Goal: Transaction & Acquisition: Register for event/course

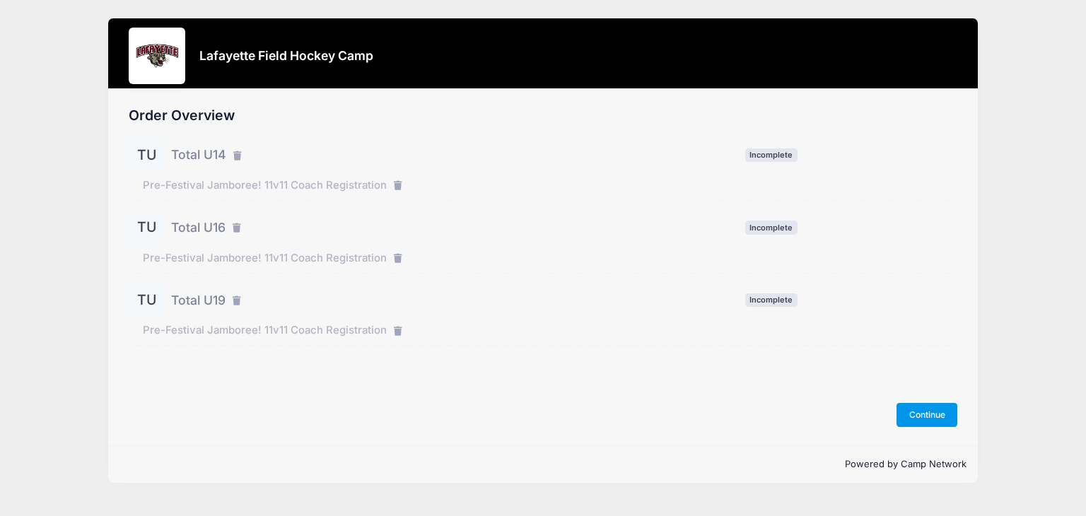
click at [917, 411] on button "Continue" at bounding box center [926, 415] width 61 height 24
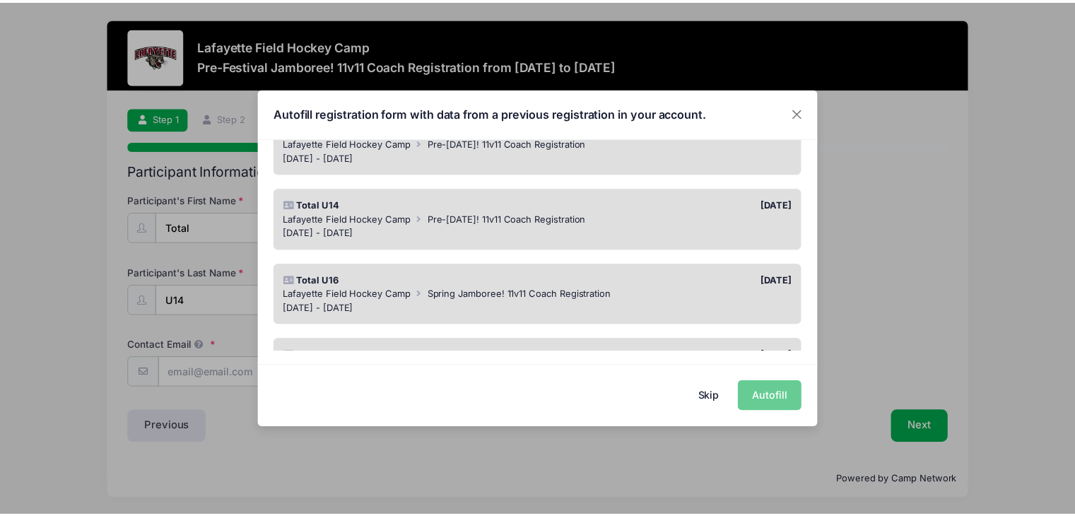
scroll to position [223, 0]
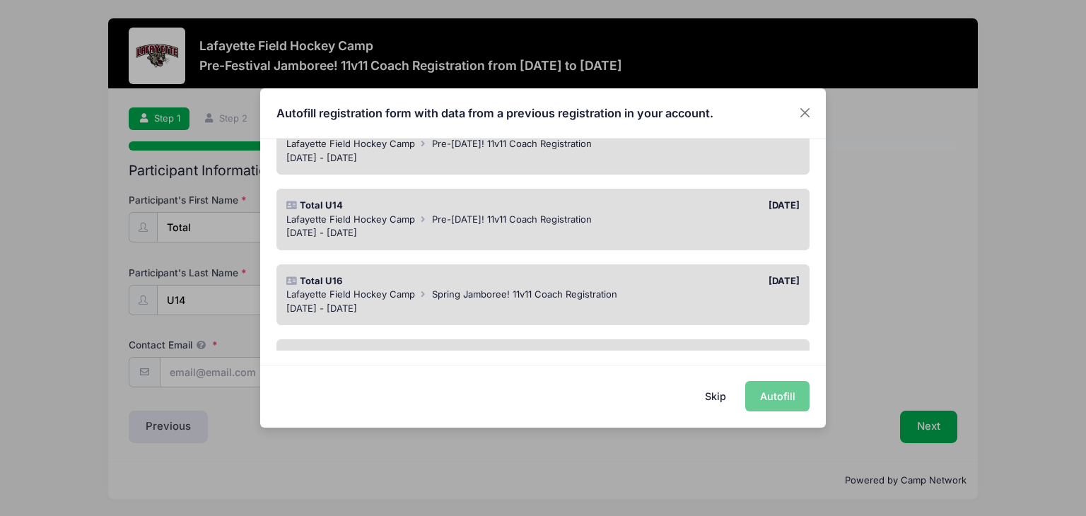
click at [492, 226] on div "[DATE] - [DATE]" at bounding box center [543, 233] width 514 height 14
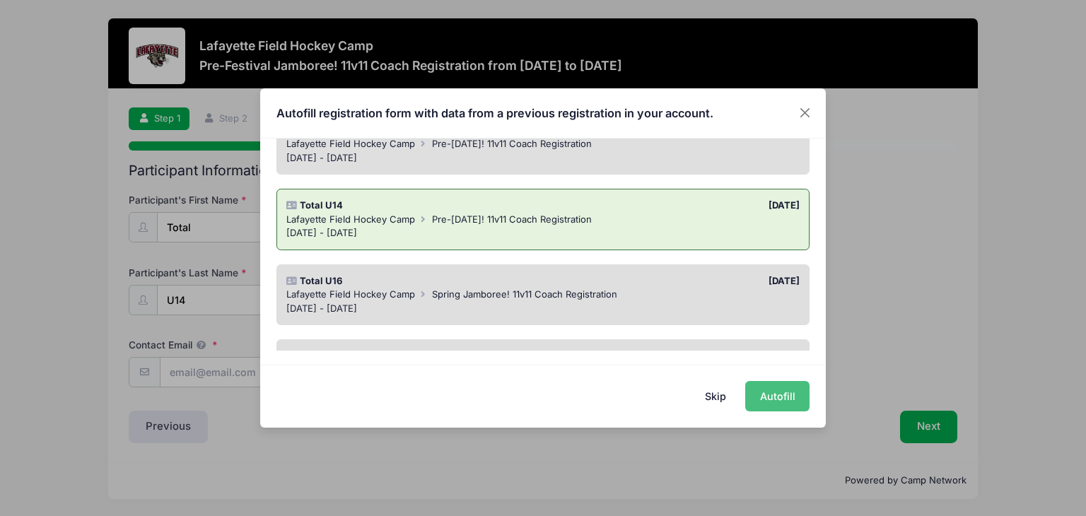
click at [799, 395] on button "Autofill" at bounding box center [777, 396] width 64 height 30
type input "[EMAIL_ADDRESS][DOMAIN_NAME]"
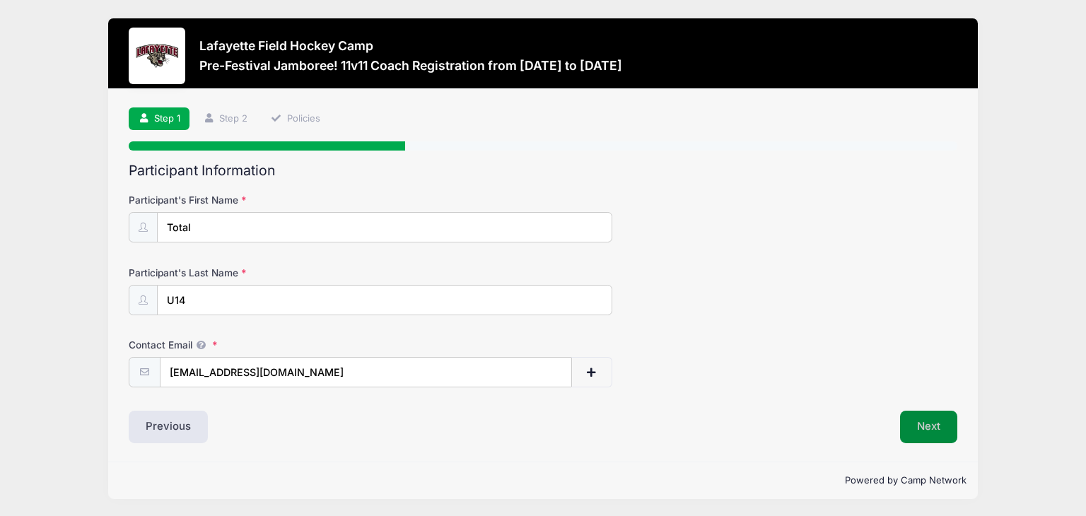
click at [931, 425] on button "Next" at bounding box center [928, 427] width 57 height 33
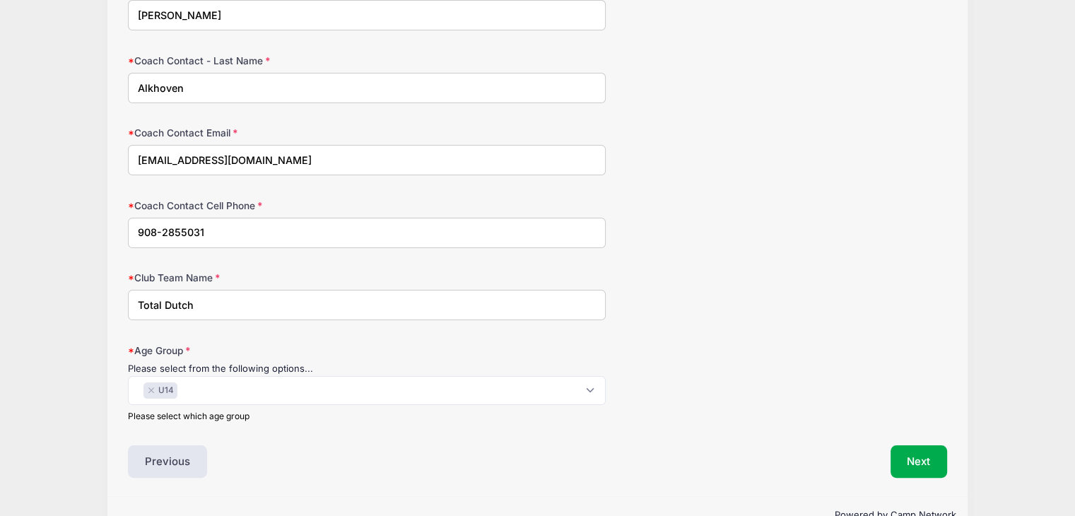
scroll to position [246, 0]
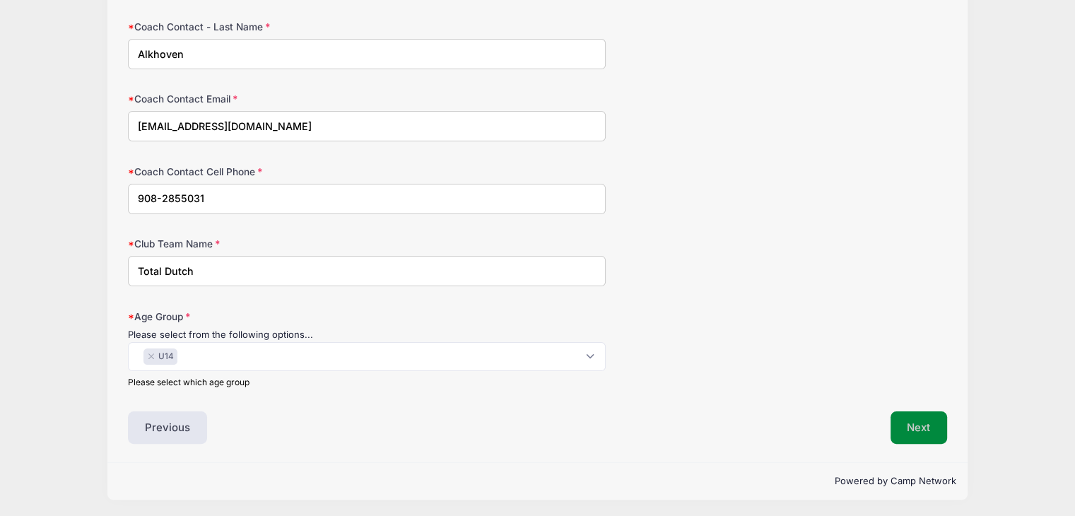
click at [922, 420] on button "Next" at bounding box center [918, 427] width 57 height 33
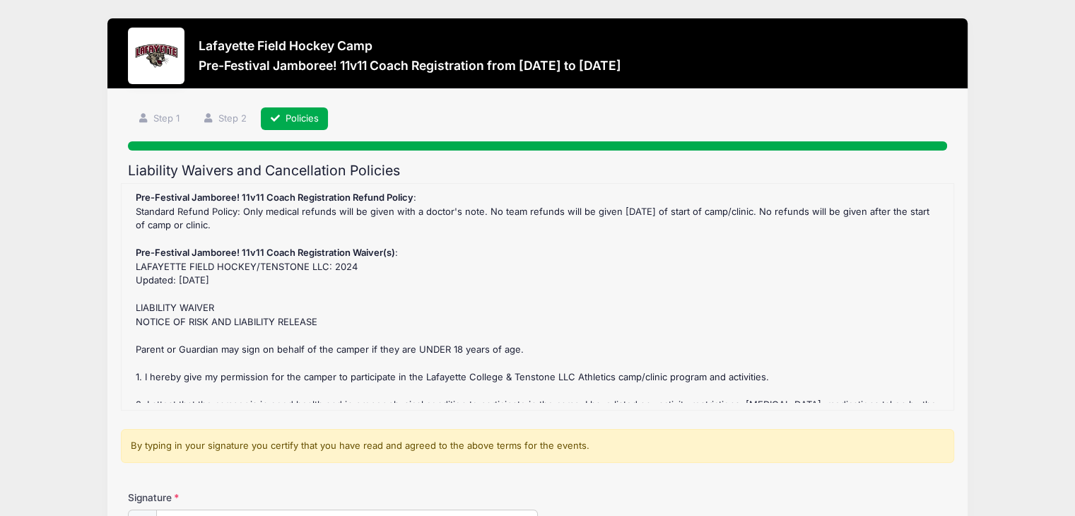
scroll to position [212, 0]
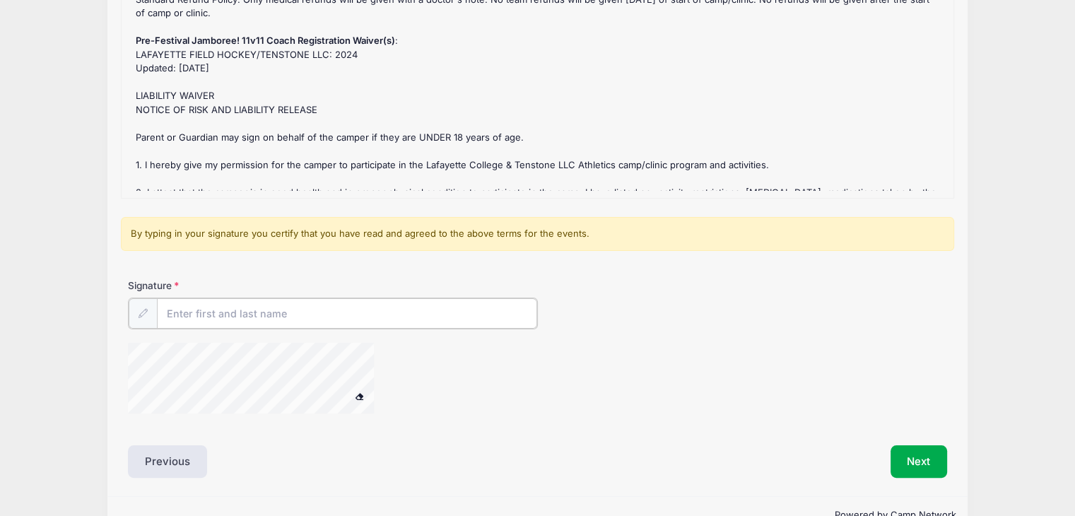
click at [252, 320] on input "Signature" at bounding box center [347, 313] width 380 height 30
type input "Ingrid Alkhoven"
click at [907, 454] on button "Next" at bounding box center [918, 460] width 57 height 33
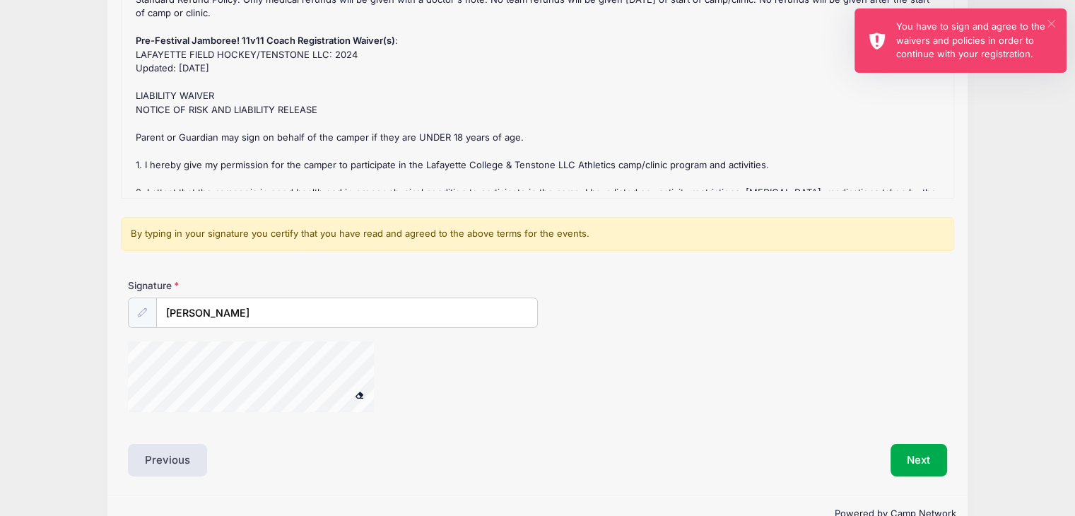
drag, startPoint x: 1054, startPoint y: 23, endPoint x: 694, endPoint y: 230, distance: 415.1
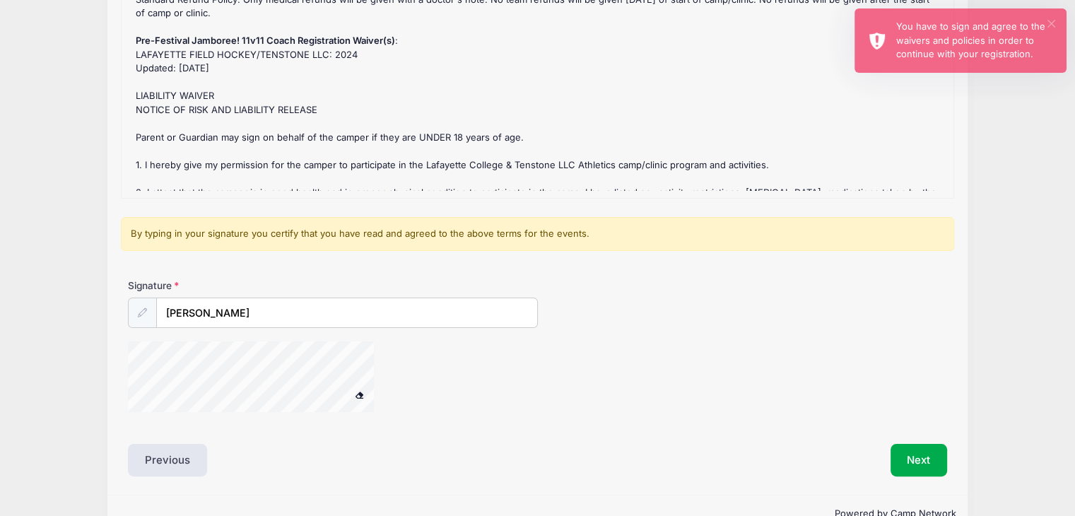
click at [1052, 24] on button "×" at bounding box center [1051, 24] width 8 height 8
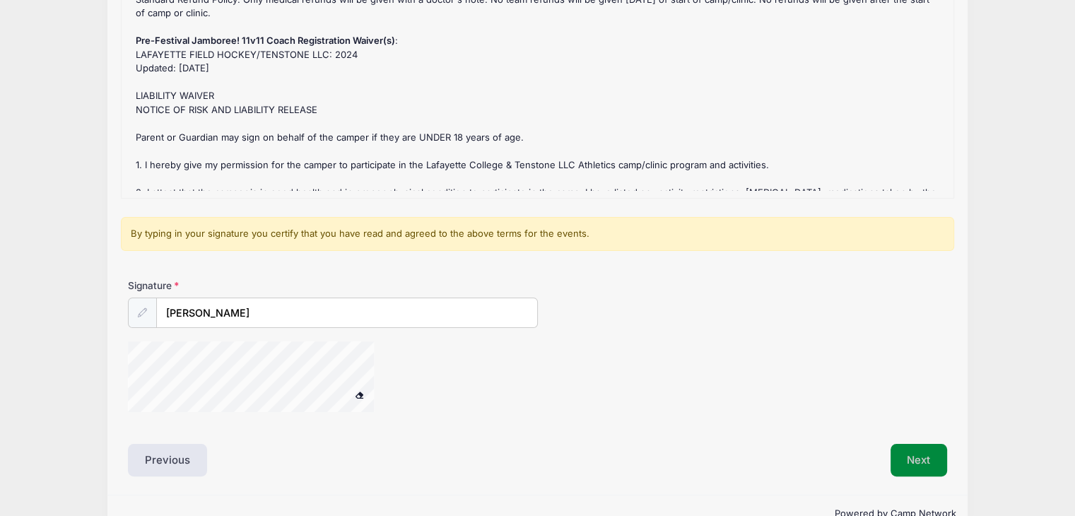
click at [910, 459] on button "Next" at bounding box center [918, 460] width 57 height 33
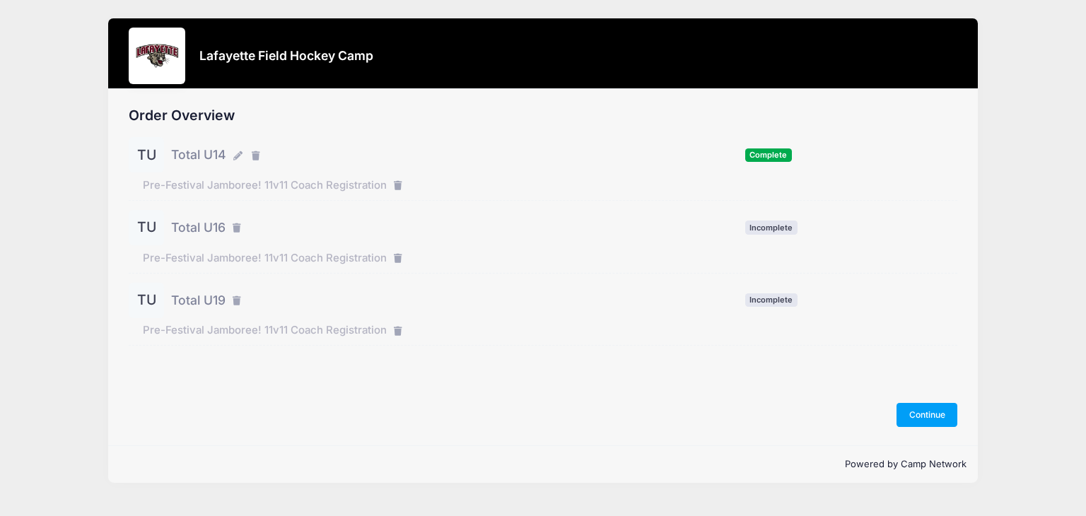
click at [182, 231] on span "Total U16" at bounding box center [198, 227] width 54 height 18
click at [758, 225] on span "Incomplete" at bounding box center [771, 226] width 52 height 13
drag, startPoint x: 200, startPoint y: 226, endPoint x: 184, endPoint y: 259, distance: 37.0
click at [198, 226] on span "Total U16" at bounding box center [198, 227] width 54 height 18
click at [187, 263] on span "Pre-Festival Jamboree! 11v11 Coach Registration" at bounding box center [265, 258] width 244 height 16
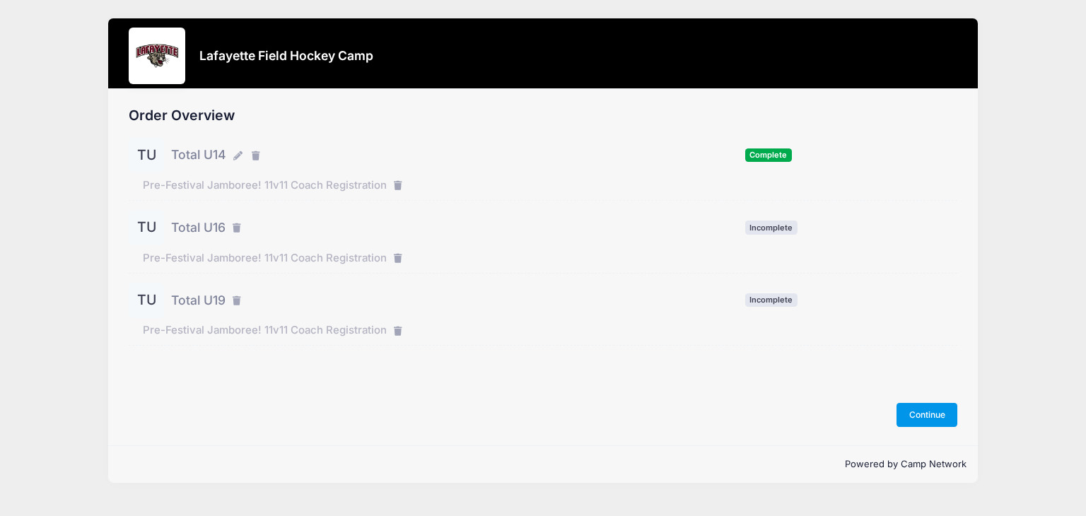
click at [929, 416] on button "Continue" at bounding box center [926, 415] width 61 height 24
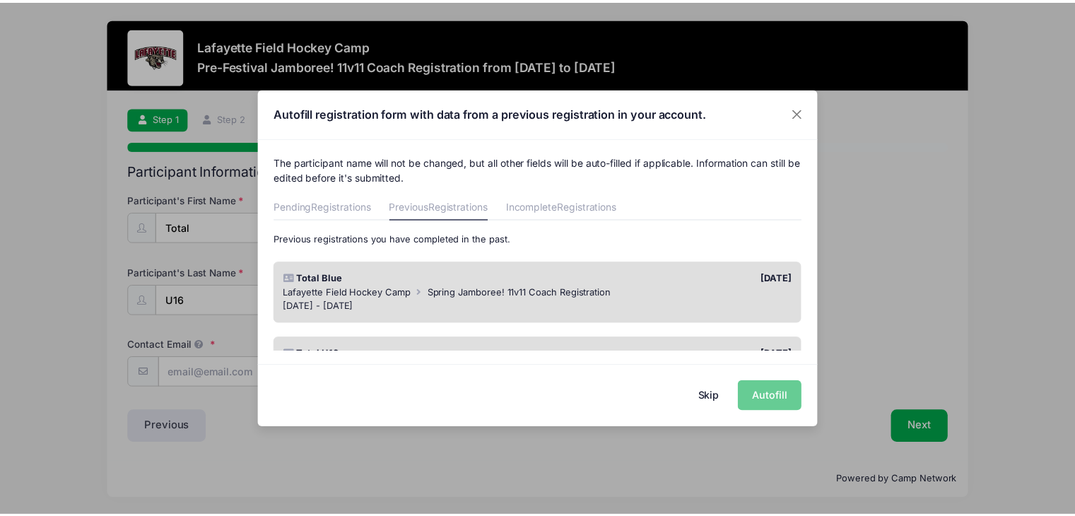
scroll to position [71, 0]
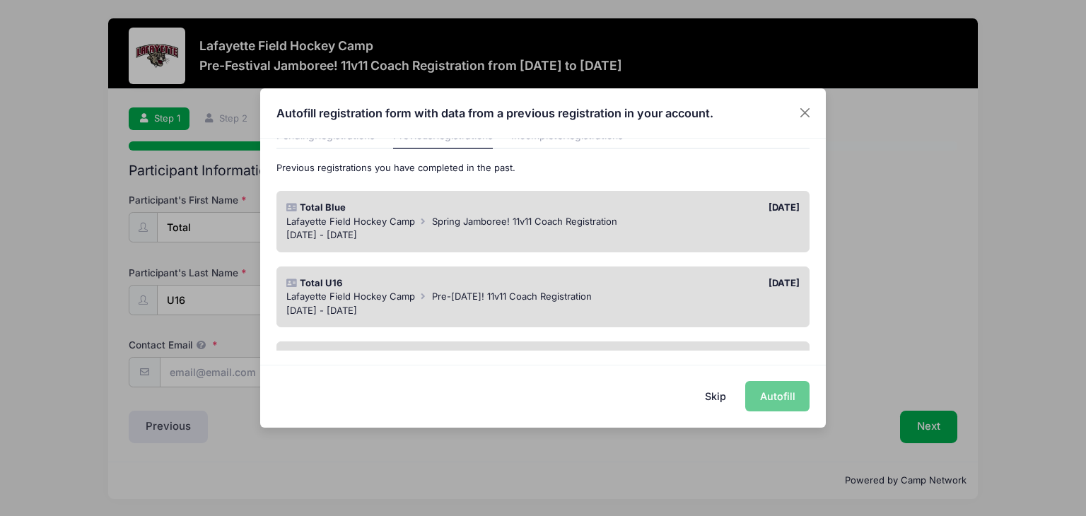
click at [584, 295] on span "Pre-Thanksgiving! 11v11 Coach Registration" at bounding box center [512, 295] width 160 height 11
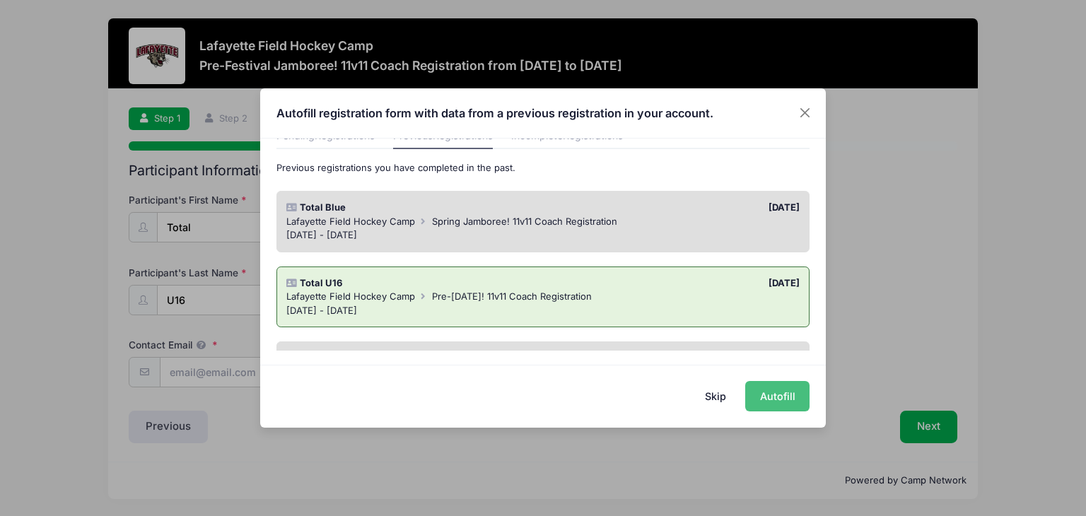
click at [773, 401] on button "Autofill" at bounding box center [777, 396] width 64 height 30
type input "info@totaldutchfh.com"
type input "Ingrid"
type input "Alkhoven"
type input "info@totaldutchfh.com"
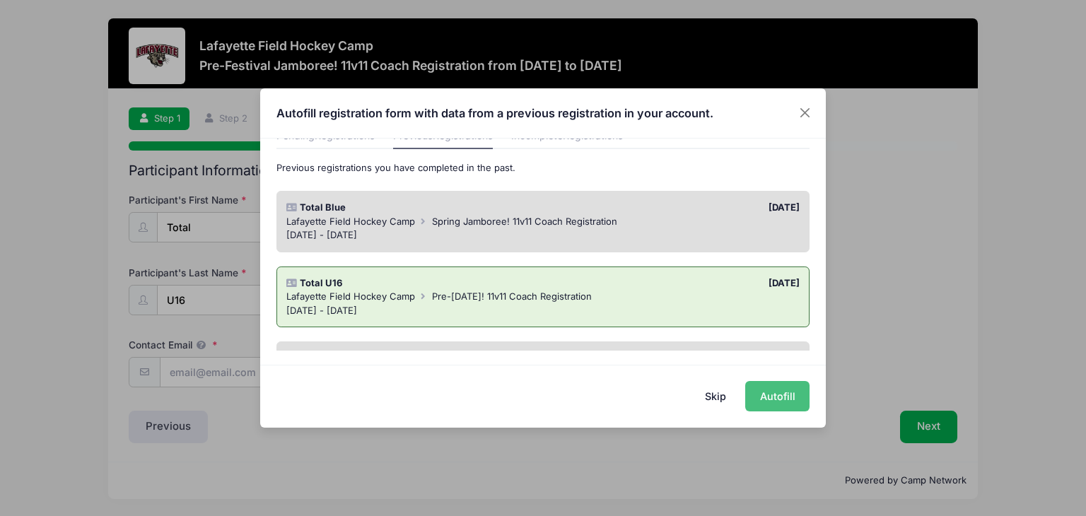
type input "908-2855031"
type input "Total Dutch"
select select "U14"
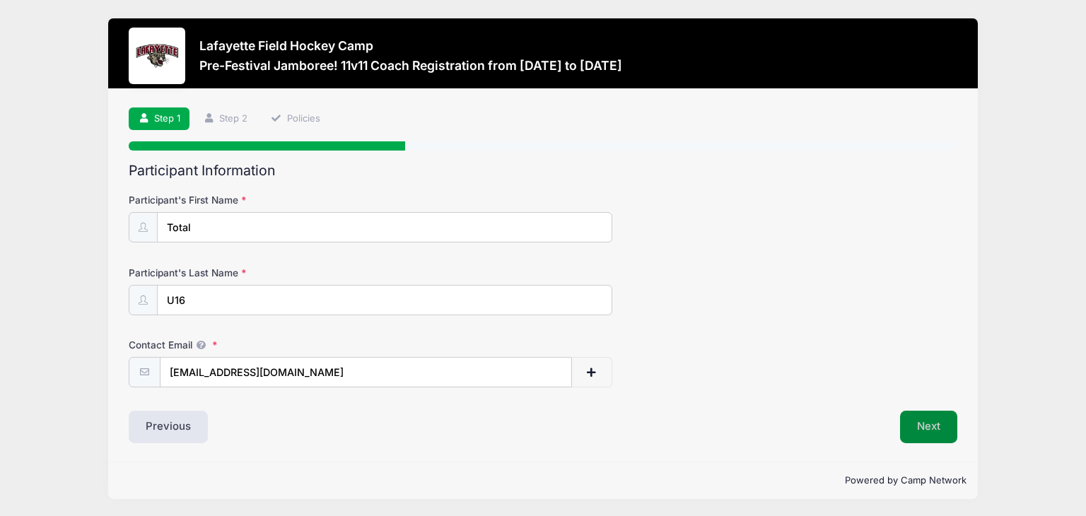
click at [927, 423] on button "Next" at bounding box center [928, 427] width 57 height 33
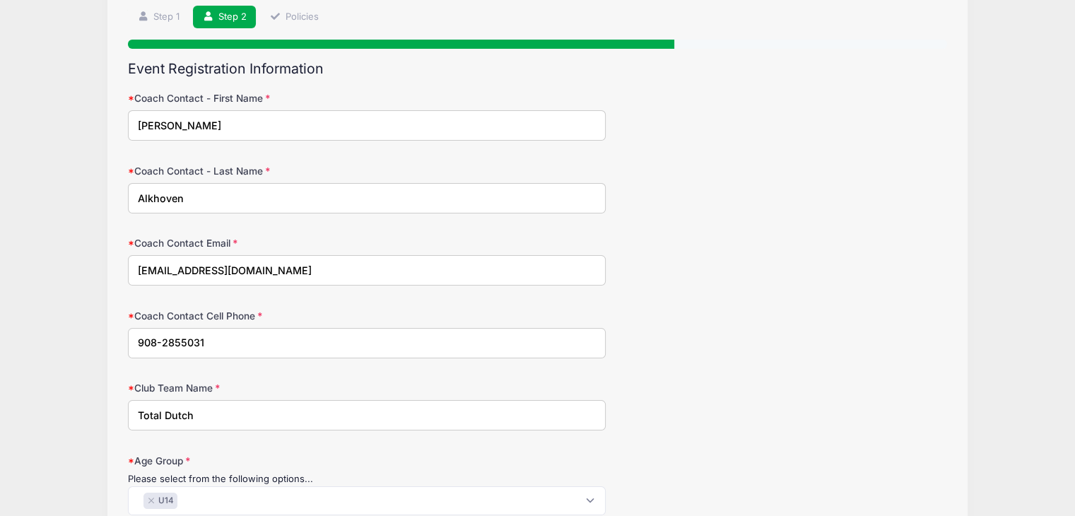
scroll to position [246, 0]
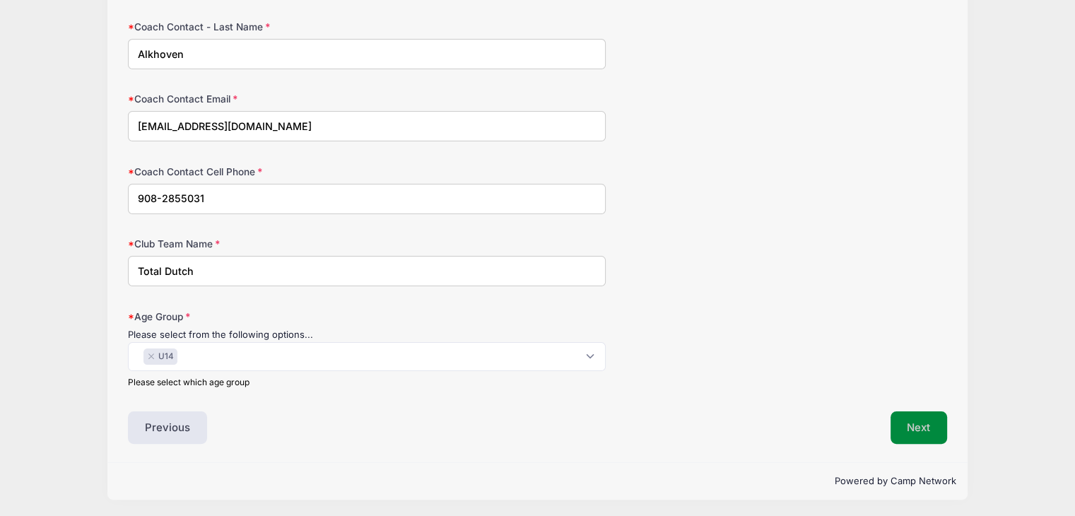
click at [917, 425] on button "Next" at bounding box center [918, 427] width 57 height 33
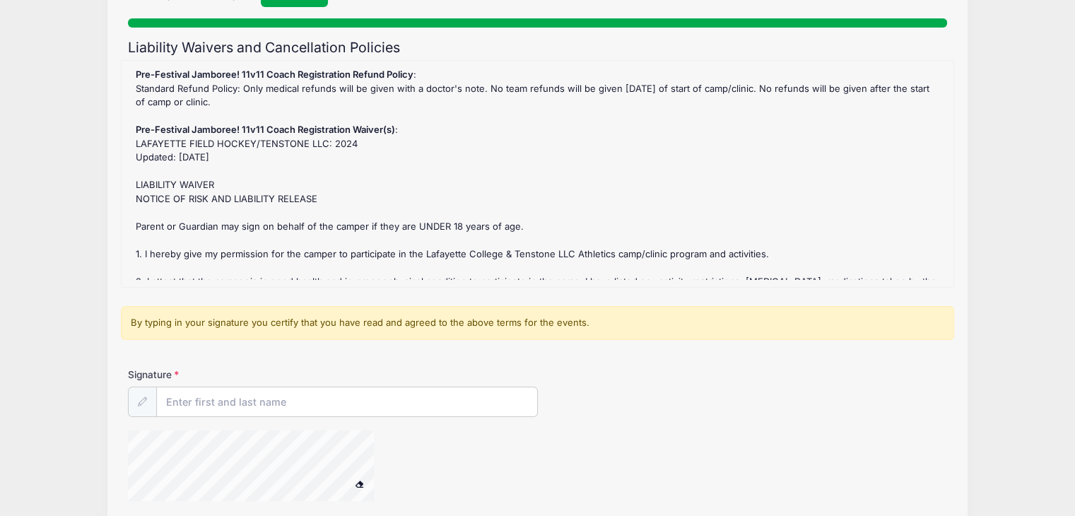
scroll to position [212, 0]
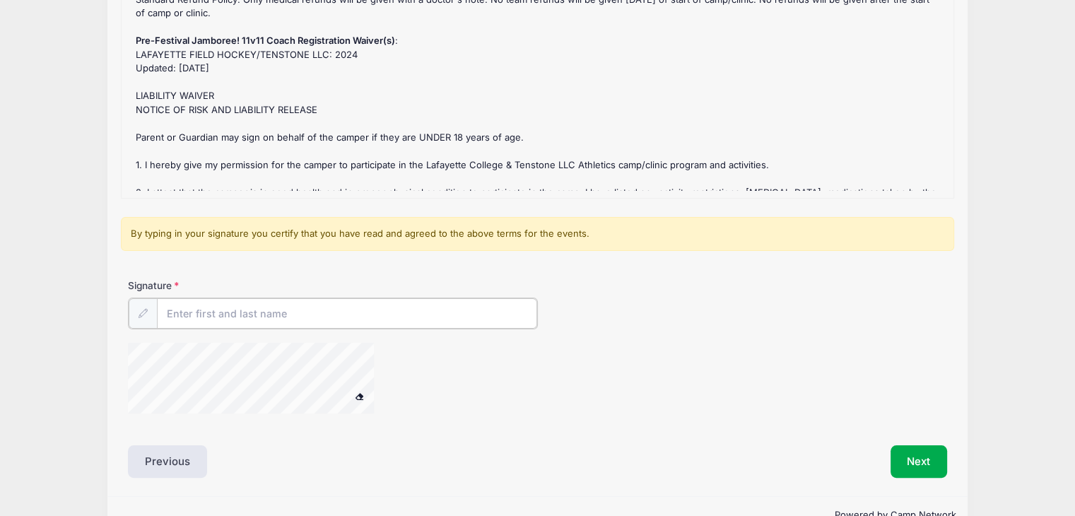
click at [222, 314] on input "Signature" at bounding box center [347, 313] width 380 height 30
drag, startPoint x: 254, startPoint y: 303, endPoint x: 102, endPoint y: 346, distance: 158.4
click at [102, 346] on div "Lafayette Field Hockey Camp Pre-Festival Jamboree! 11v11 Coach Registration fro…" at bounding box center [537, 170] width 1033 height 764
type input "Ingrid Alkhoven"
click at [155, 391] on div "Signature Ingrid Alkhoven" at bounding box center [537, 351] width 833 height 147
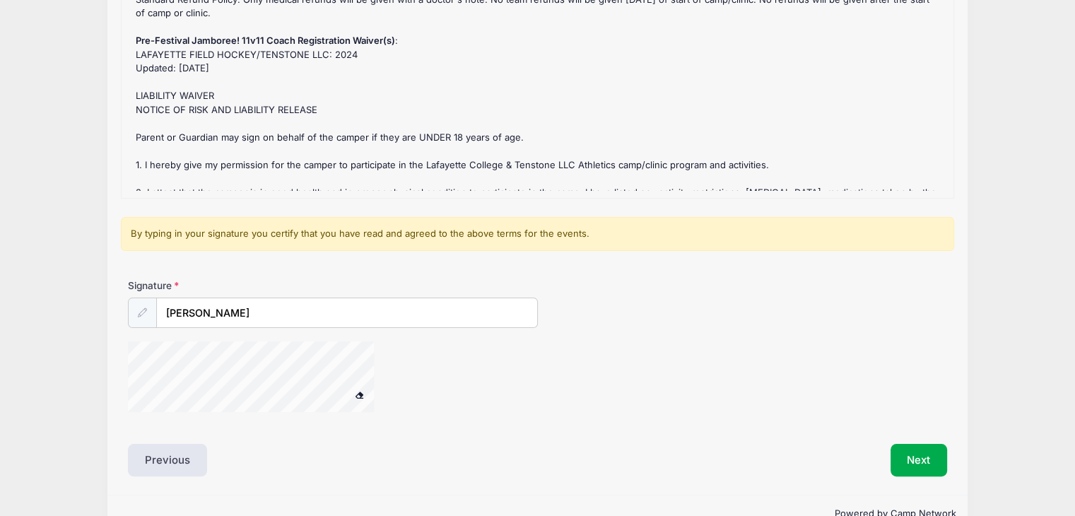
drag, startPoint x: 177, startPoint y: 334, endPoint x: 387, endPoint y: 363, distance: 211.9
click at [387, 363] on div at bounding box center [269, 378] width 283 height 75
click at [900, 467] on button "Next" at bounding box center [918, 460] width 57 height 33
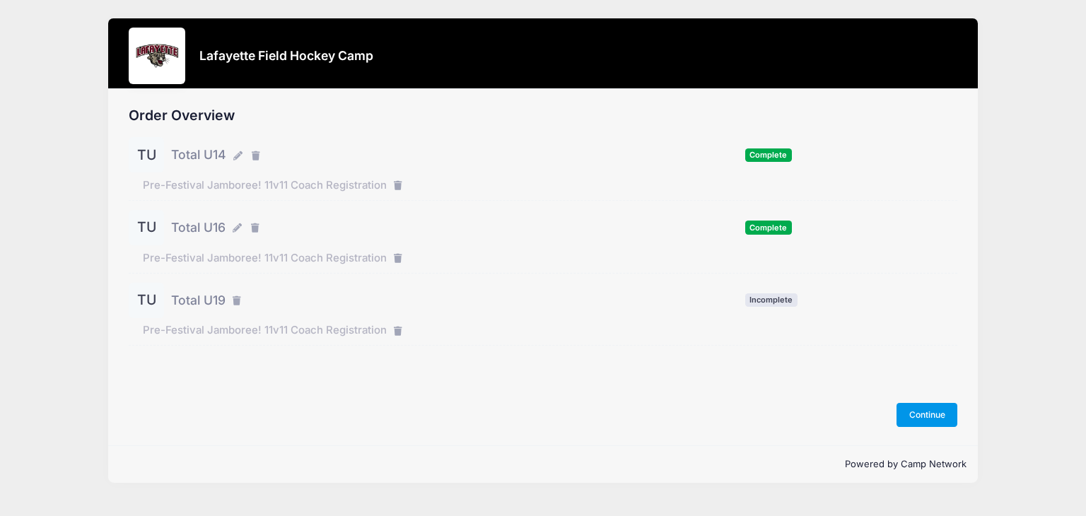
click at [929, 416] on button "Continue" at bounding box center [926, 415] width 61 height 24
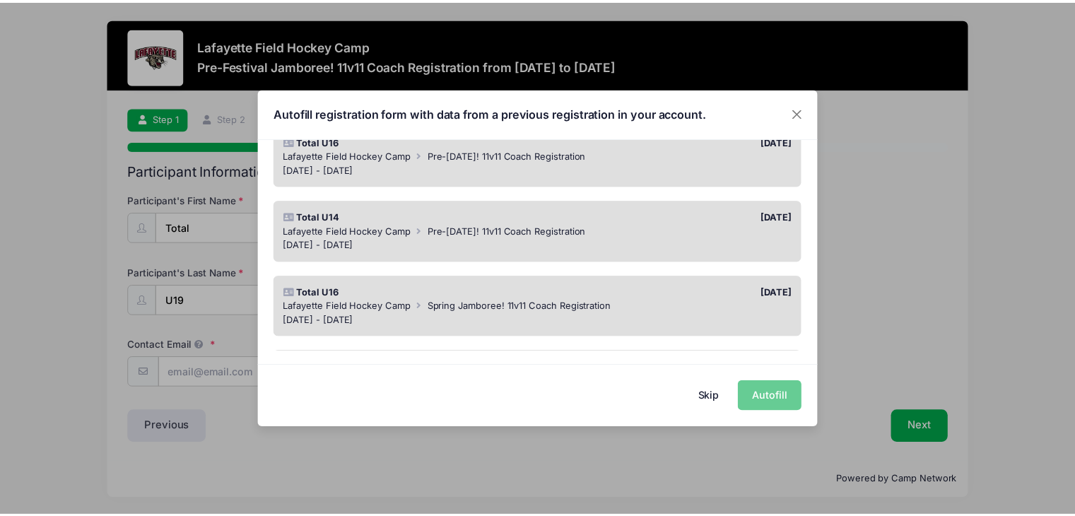
scroll to position [283, 0]
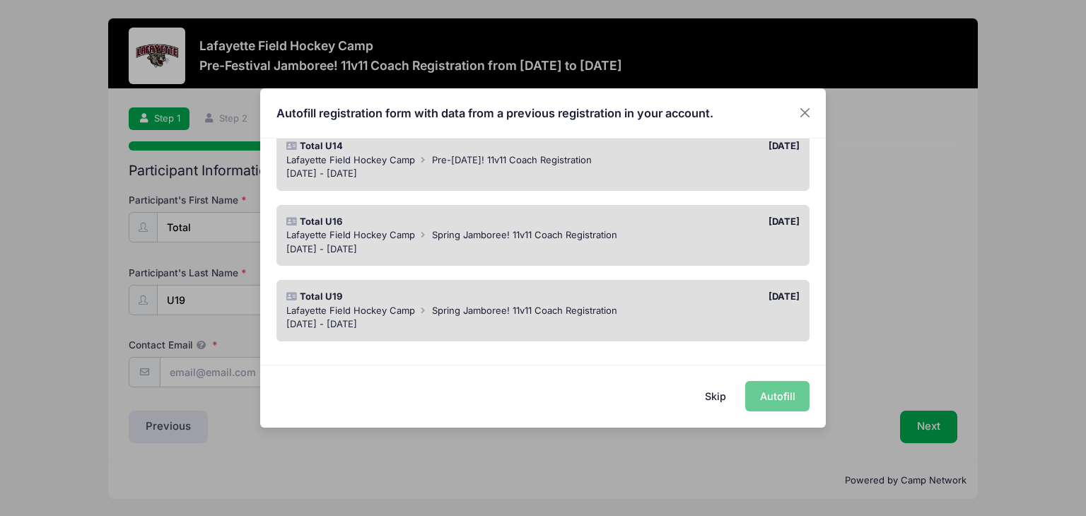
click at [529, 299] on div "Total U19" at bounding box center [411, 297] width 264 height 14
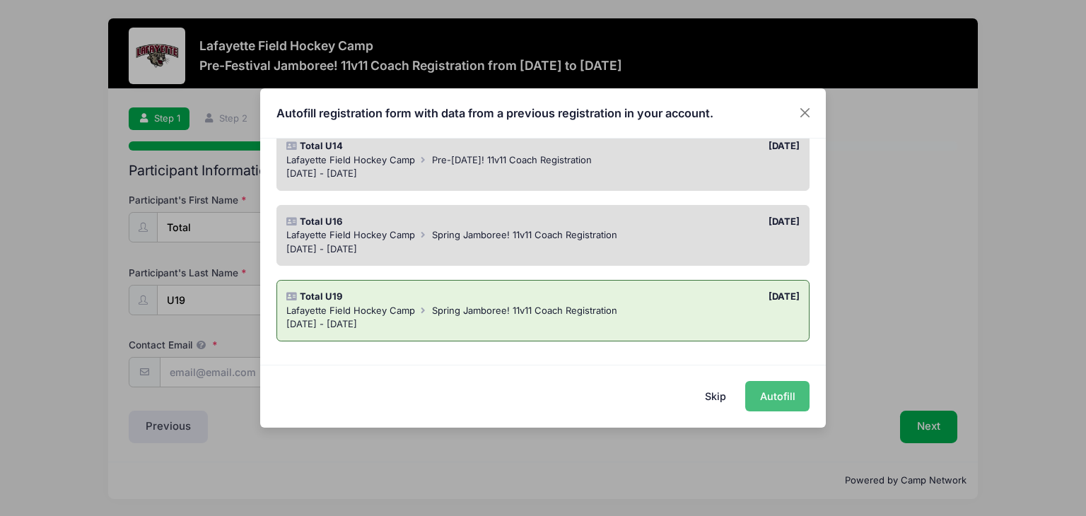
click at [761, 389] on button "Autofill" at bounding box center [777, 396] width 64 height 30
type input "[EMAIL_ADDRESS][DOMAIN_NAME]"
type input "[PERSON_NAME]"
type input "Alkhoven"
type input "Info@TotalDutchFH.com"
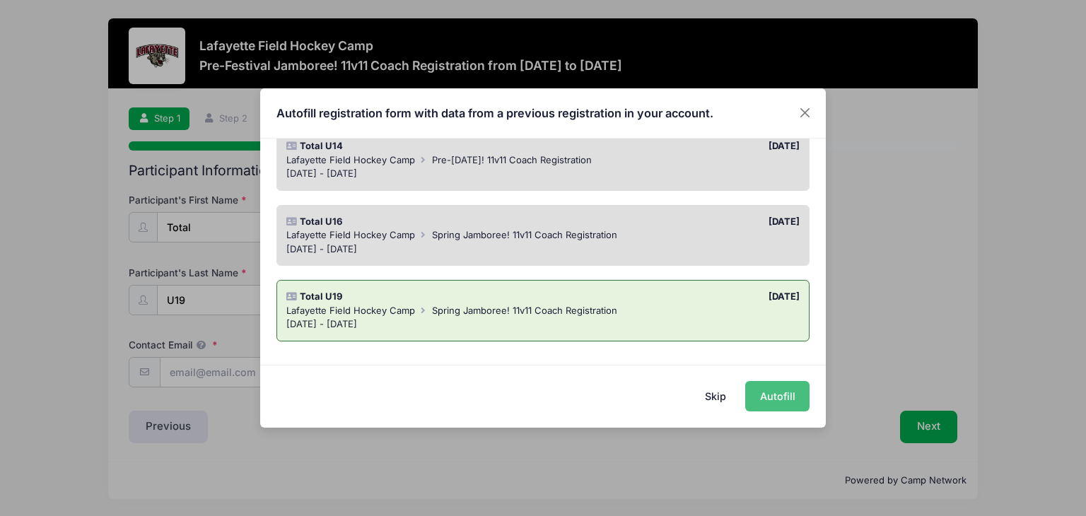
type input "19082855031"
type input "Total Dutch"
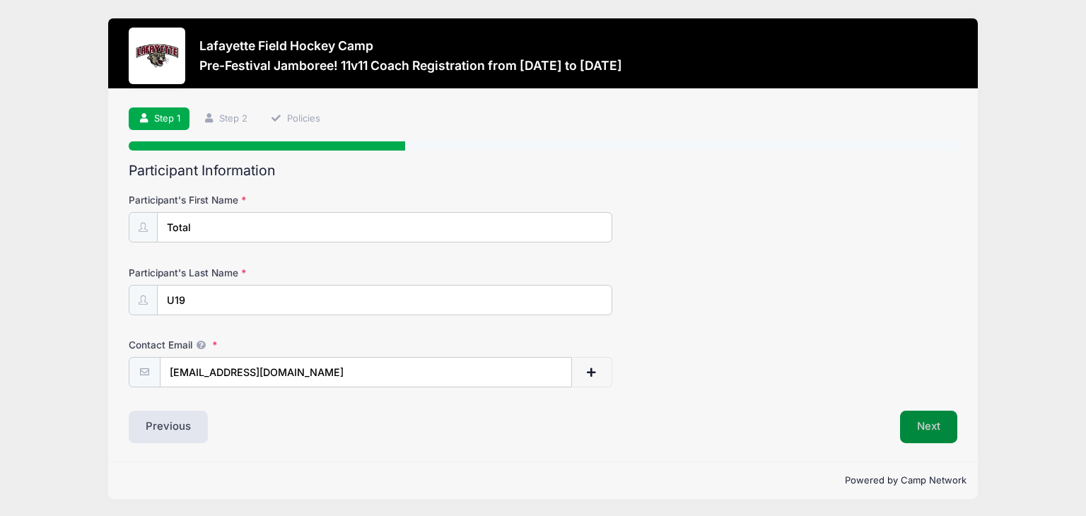
click at [933, 423] on button "Next" at bounding box center [928, 427] width 57 height 33
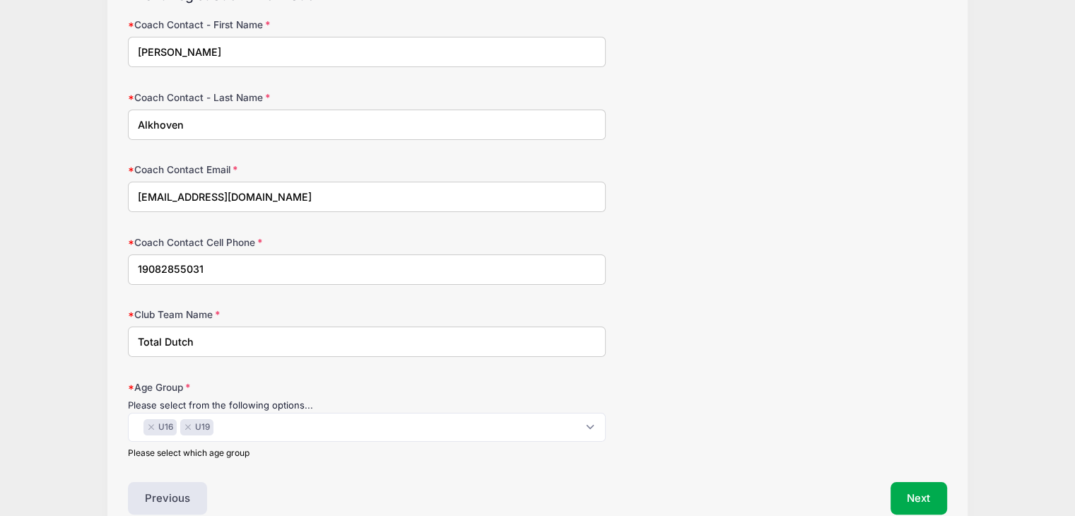
scroll to position [246, 0]
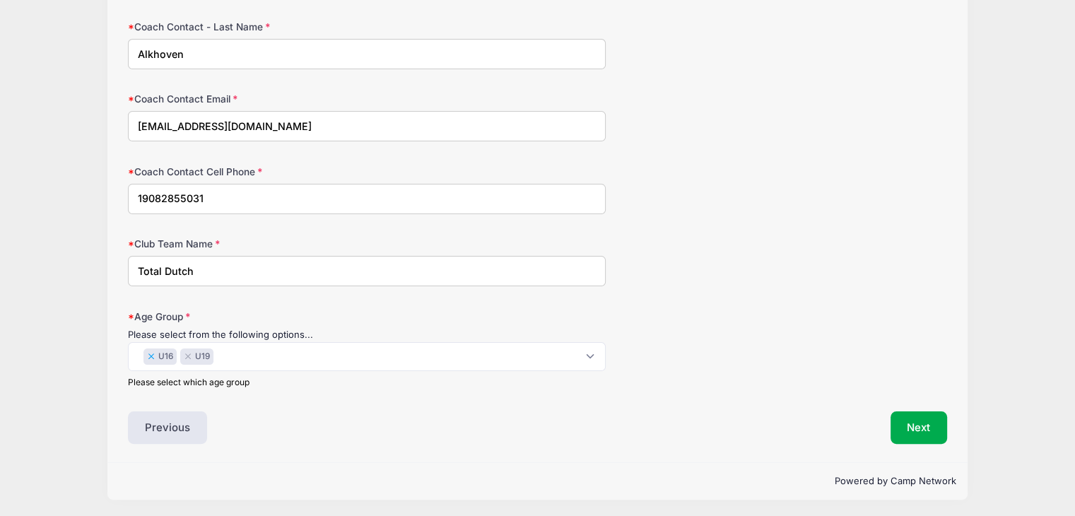
click at [151, 354] on button "×" at bounding box center [151, 357] width 8 height 6
select select "U19"
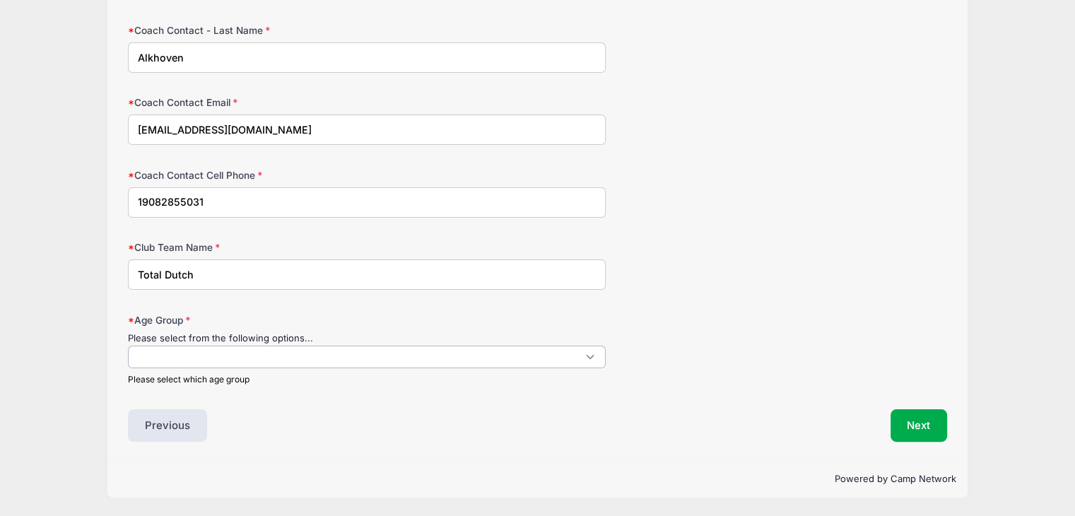
scroll to position [240, 0]
click at [161, 358] on span at bounding box center [367, 359] width 478 height 23
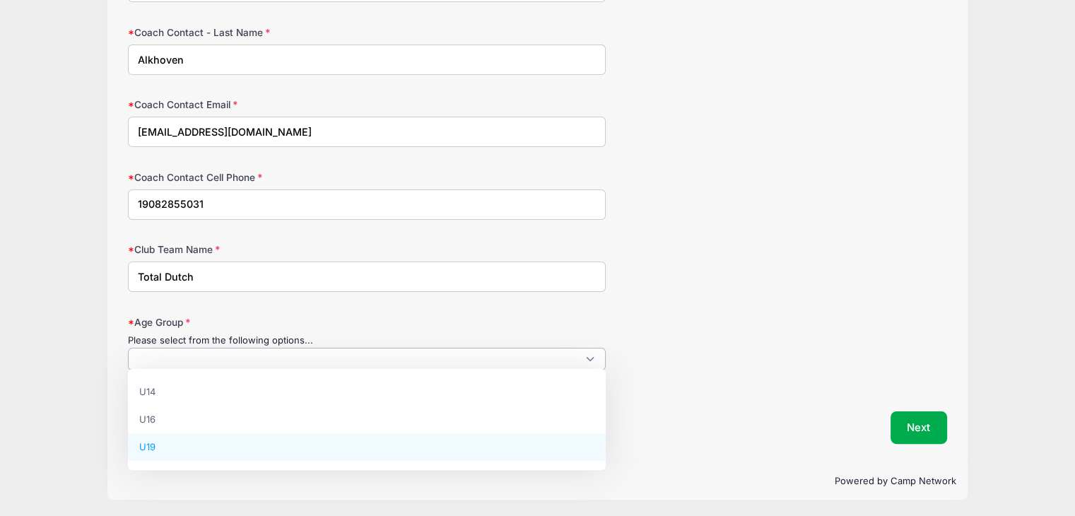
select select "U19"
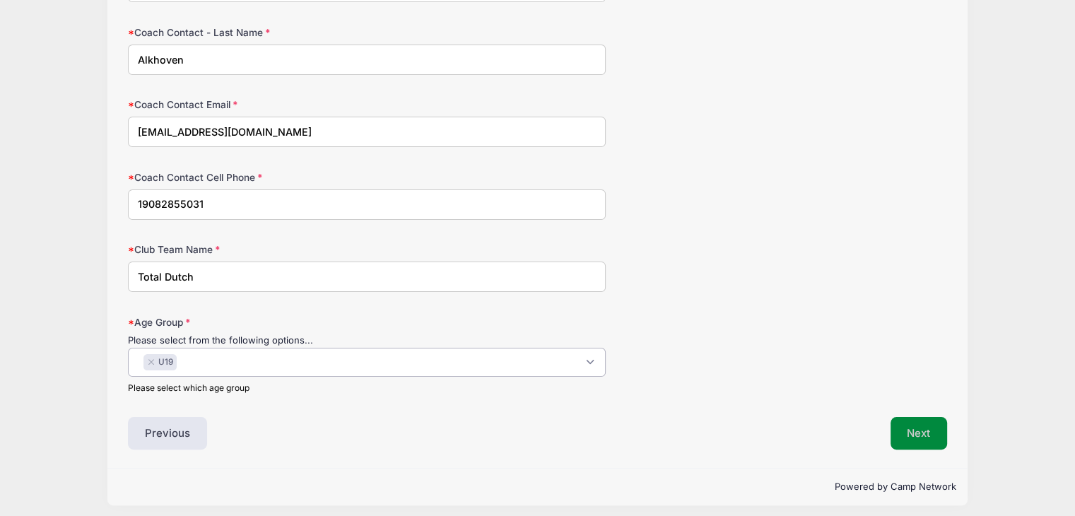
click at [922, 437] on button "Next" at bounding box center [918, 433] width 57 height 33
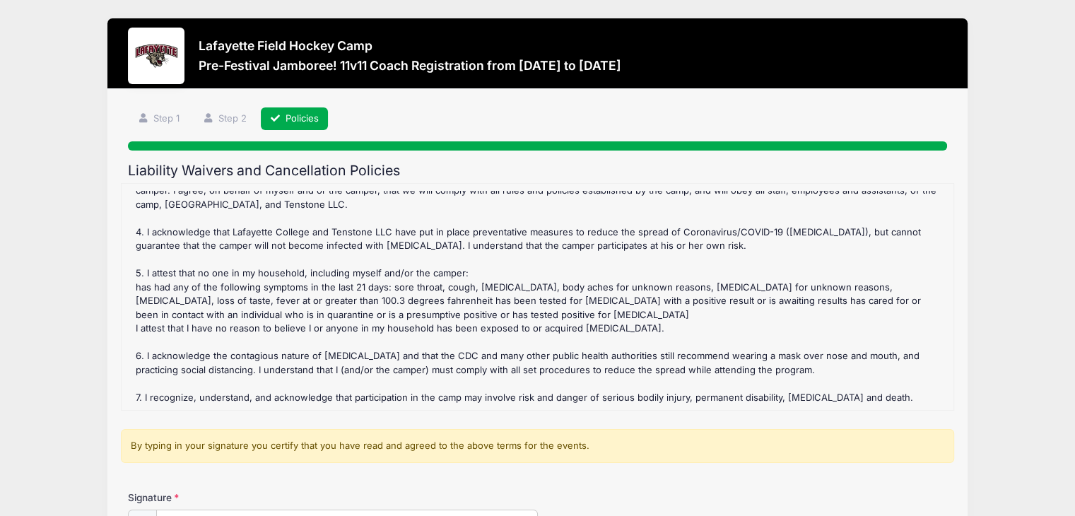
scroll to position [245, 0]
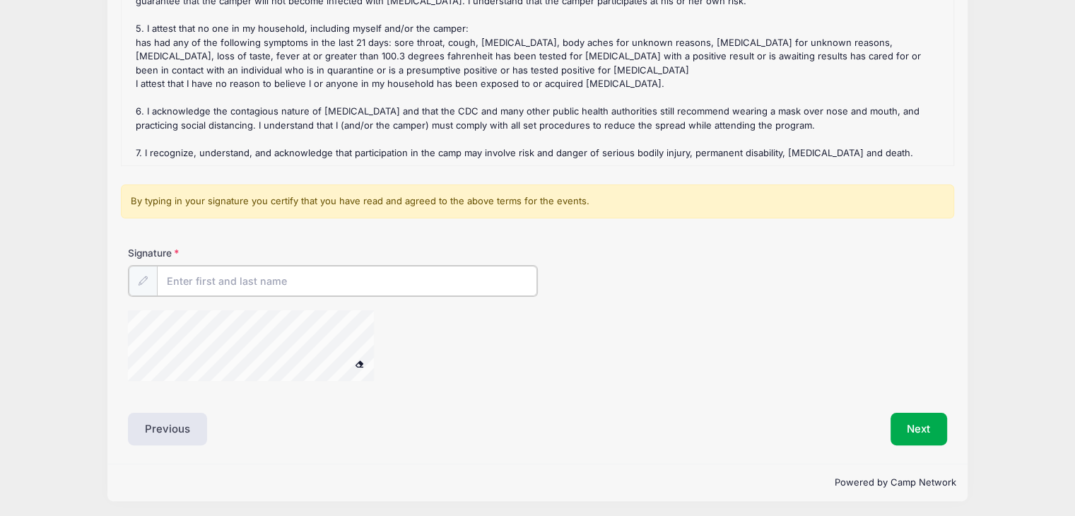
click at [172, 286] on input "Signature" at bounding box center [347, 281] width 380 height 30
paste input "[PERSON_NAME]"
click at [424, 335] on div at bounding box center [401, 347] width 546 height 75
type input "[PERSON_NAME]"
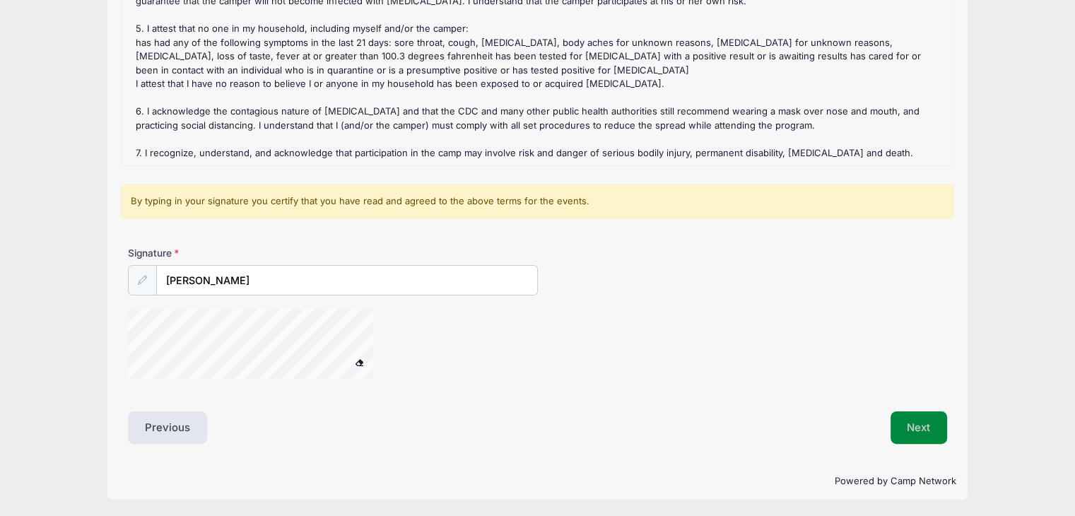
click at [933, 428] on button "Next" at bounding box center [918, 427] width 57 height 33
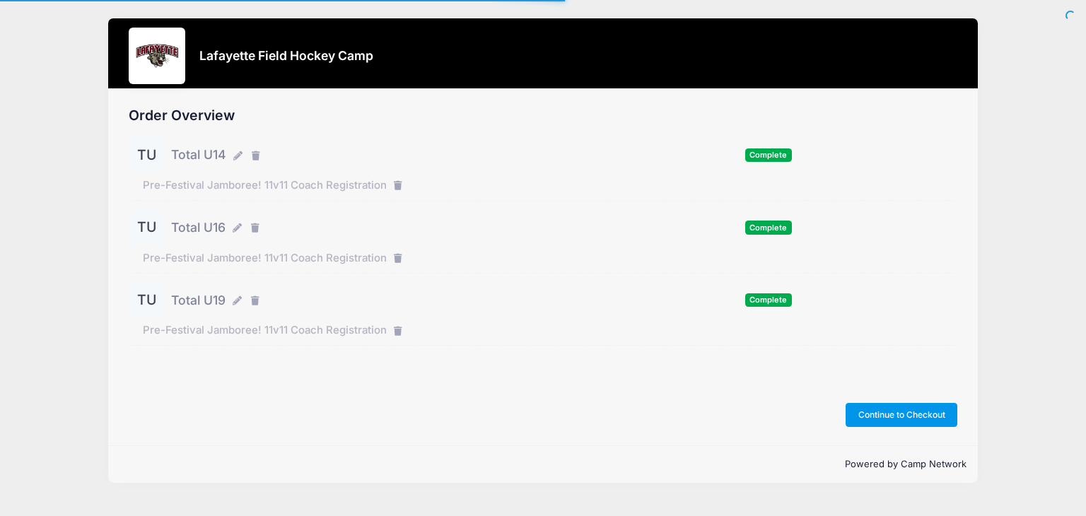
click at [916, 413] on button "Continue to Checkout" at bounding box center [901, 415] width 112 height 24
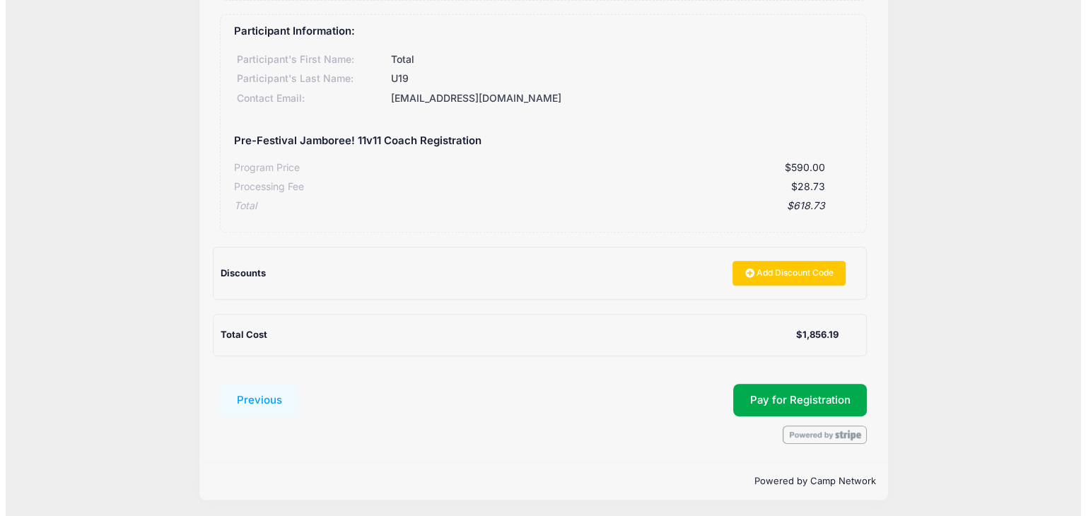
scroll to position [515, 0]
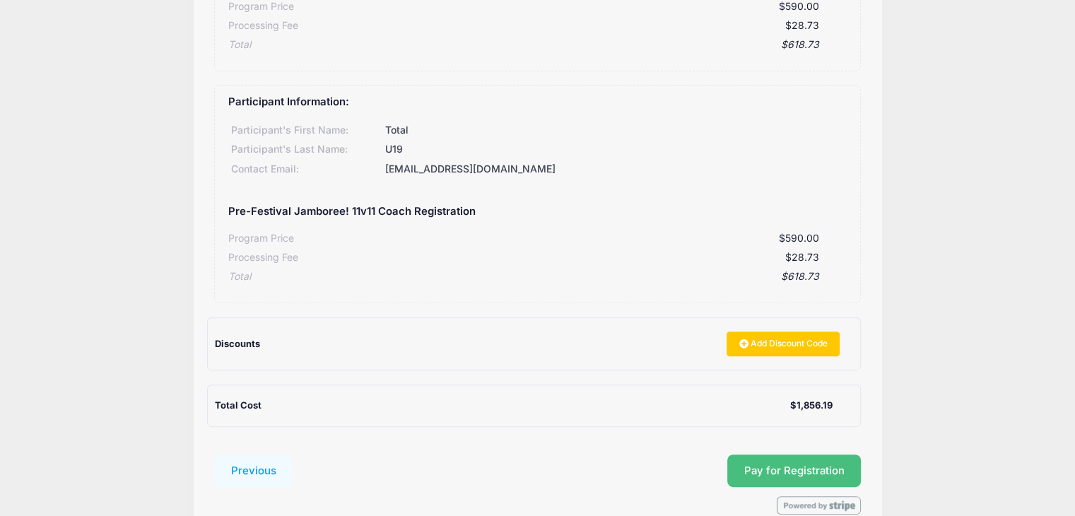
click at [798, 476] on button "Pay for Registration" at bounding box center [794, 470] width 134 height 33
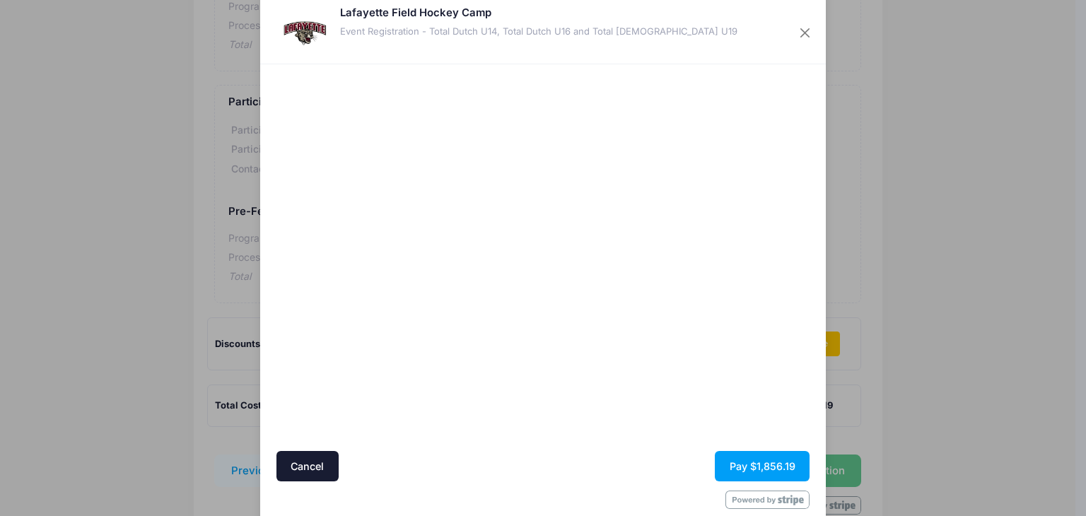
scroll to position [52, 0]
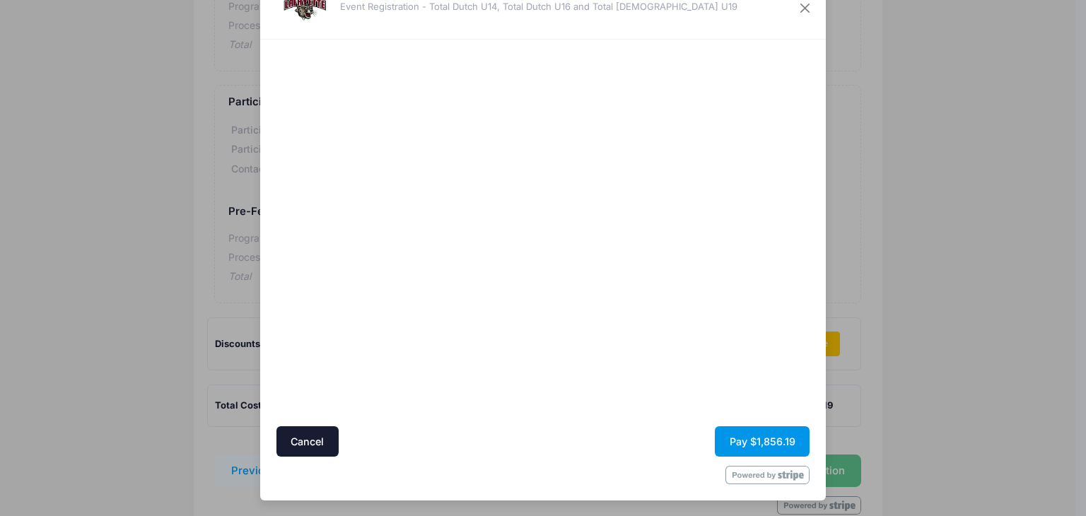
click at [747, 439] on button "Pay $1,856.19" at bounding box center [761, 441] width 95 height 30
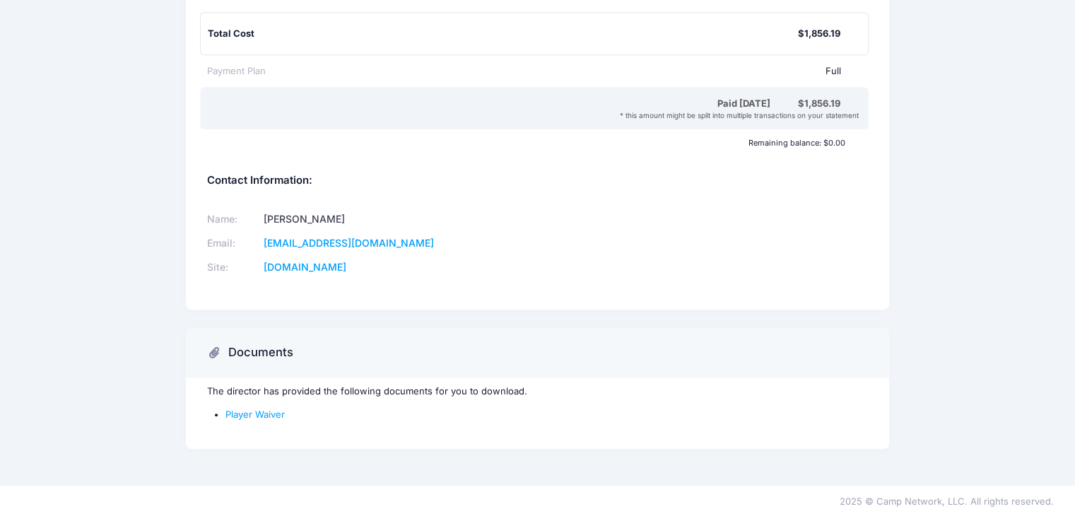
scroll to position [766, 0]
click at [241, 411] on link "Player Waiver" at bounding box center [254, 413] width 59 height 11
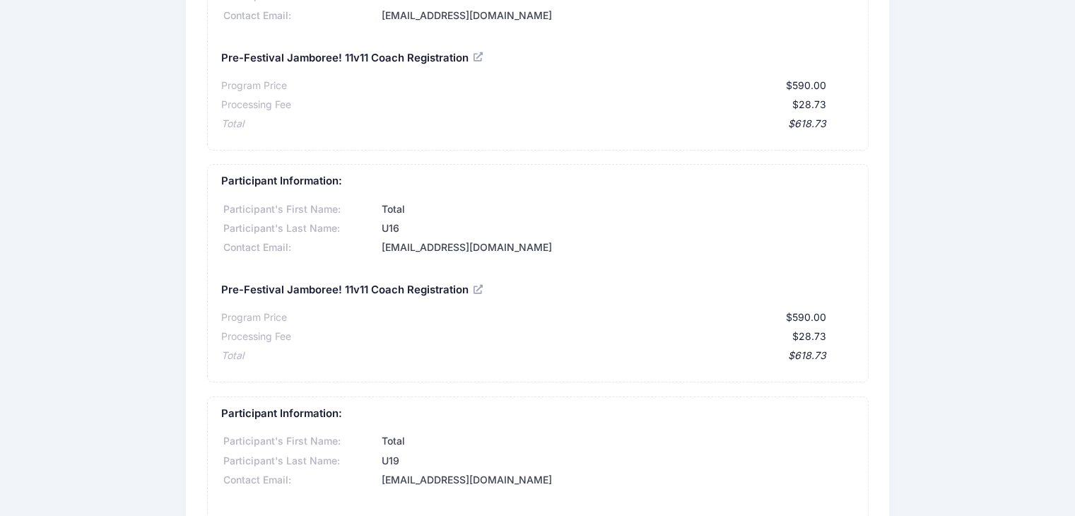
scroll to position [0, 0]
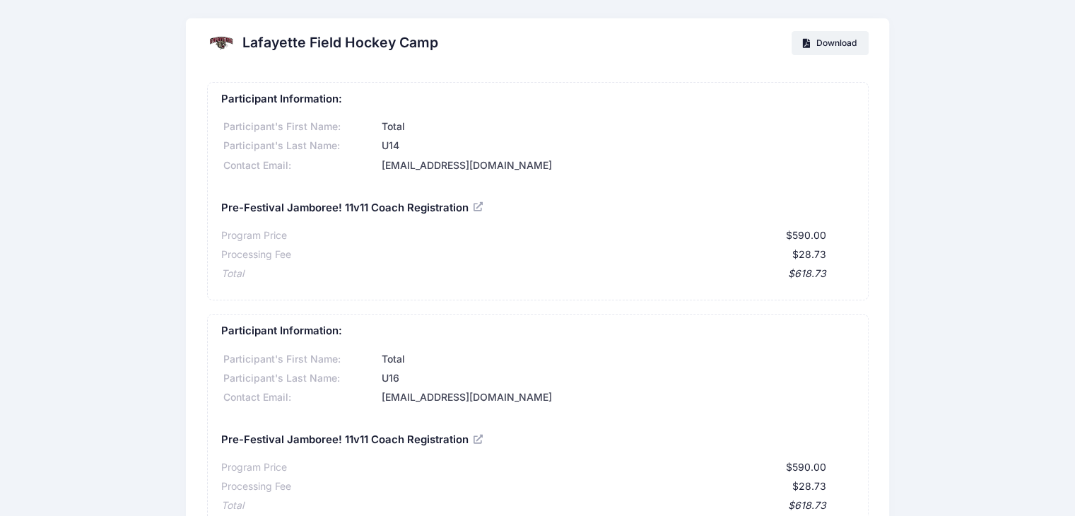
click at [850, 44] on span "Download" at bounding box center [836, 42] width 40 height 11
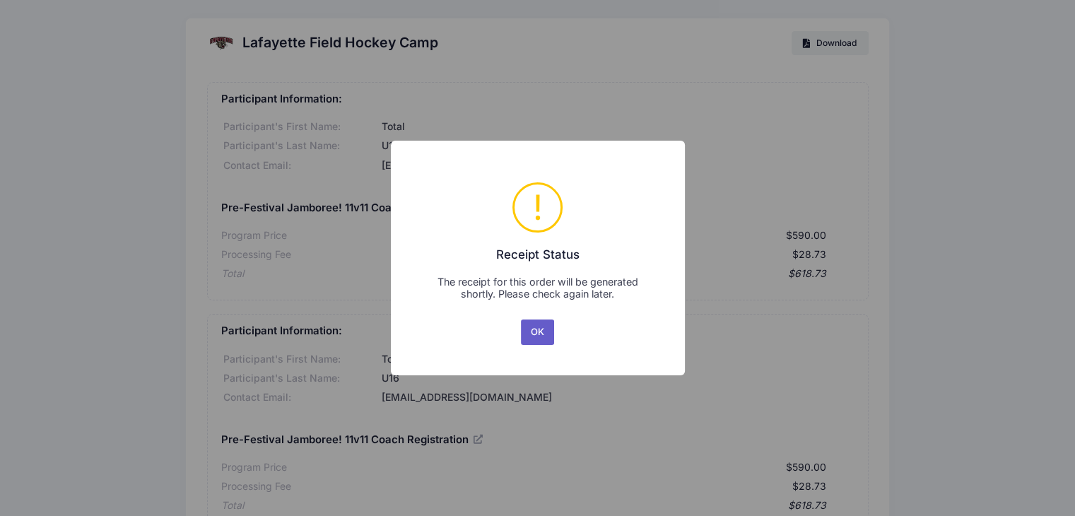
click at [539, 331] on button "OK" at bounding box center [538, 331] width 34 height 25
